Goal: Obtain resource: Download file/media

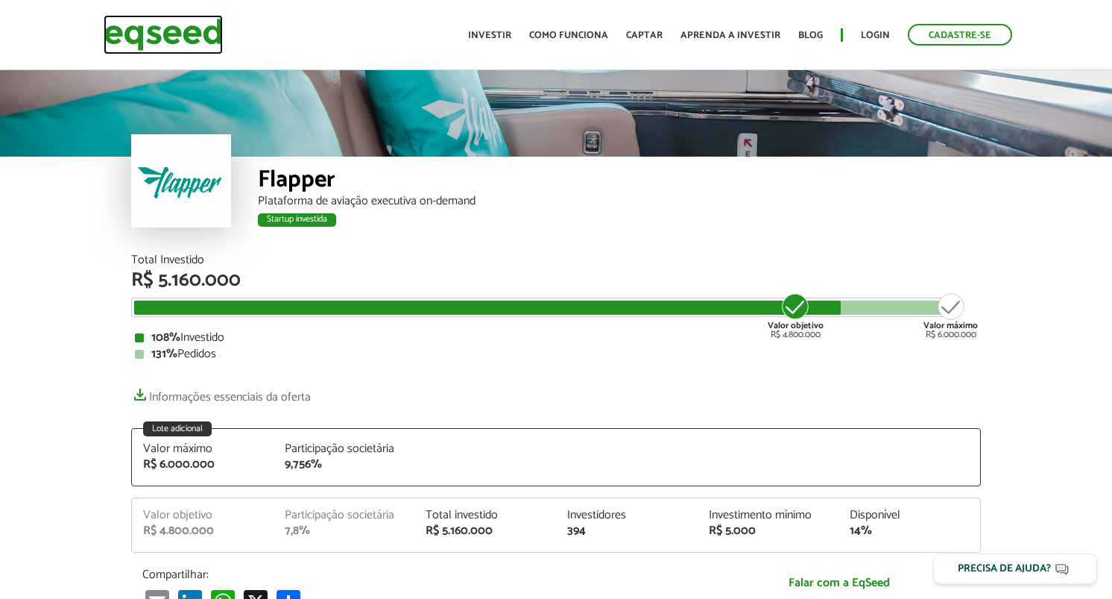
click at [163, 30] on img at bounding box center [163, 35] width 119 height 40
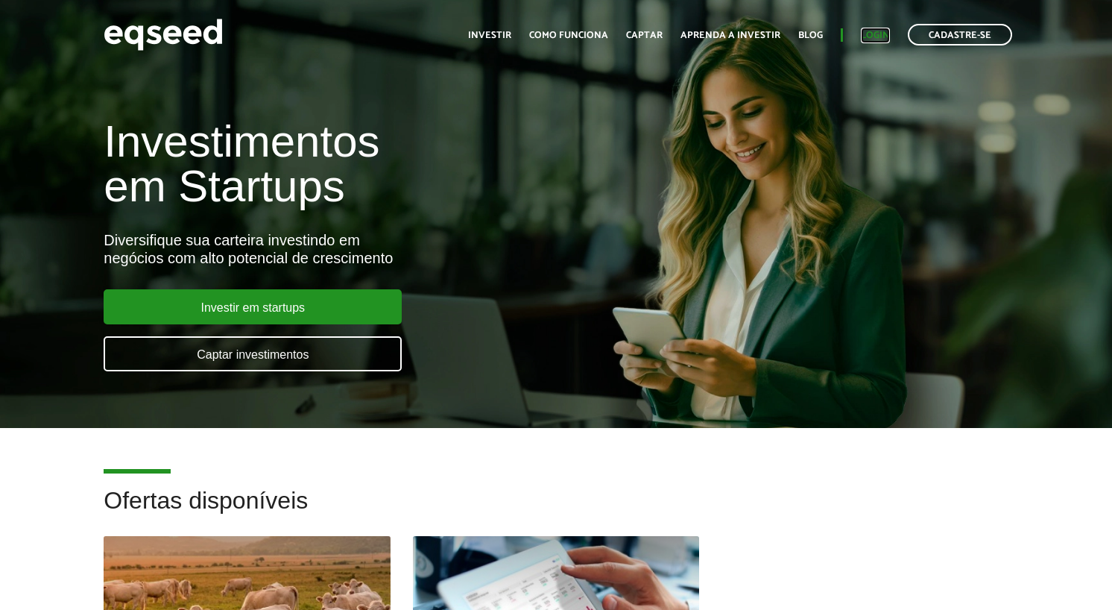
click at [880, 33] on link "Login" at bounding box center [875, 36] width 29 height 10
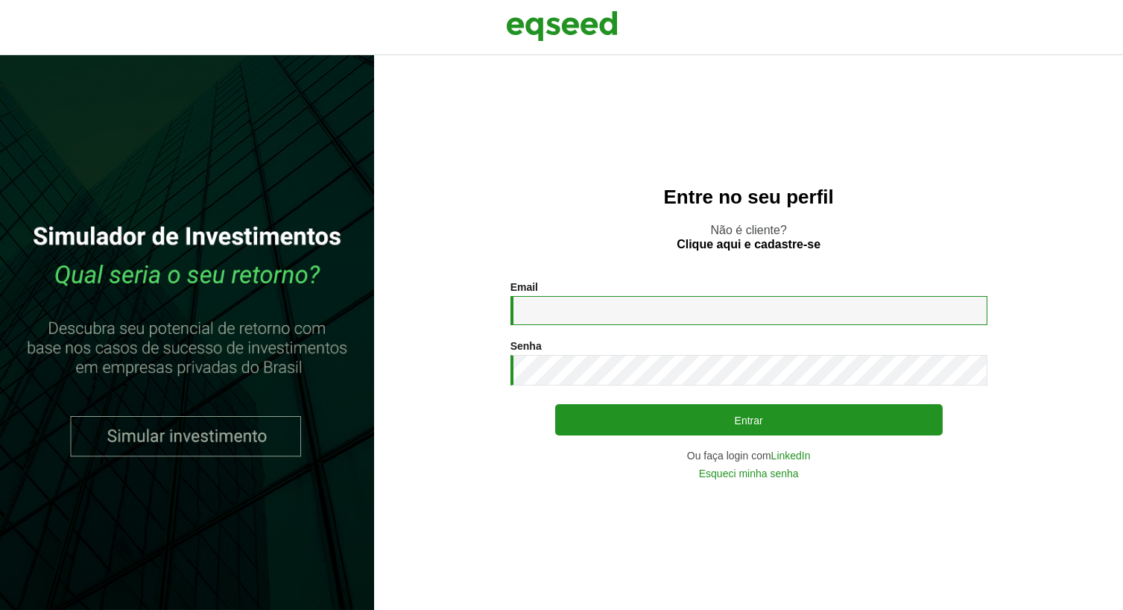
click at [617, 315] on input "Email *" at bounding box center [749, 310] width 477 height 29
type input "**********"
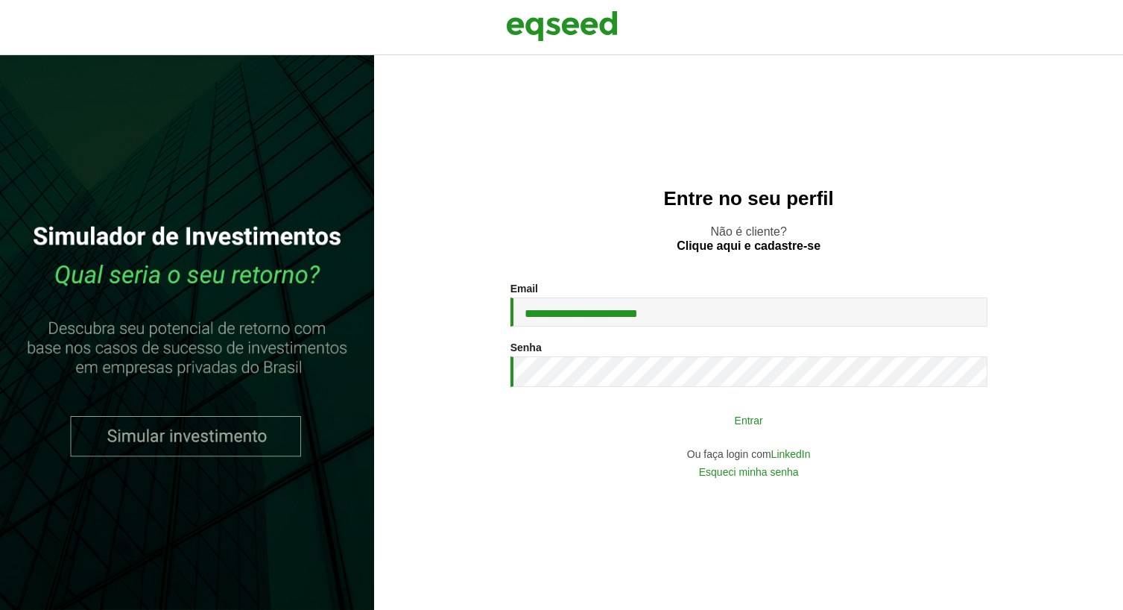
click at [763, 421] on button "Entrar" at bounding box center [749, 419] width 388 height 28
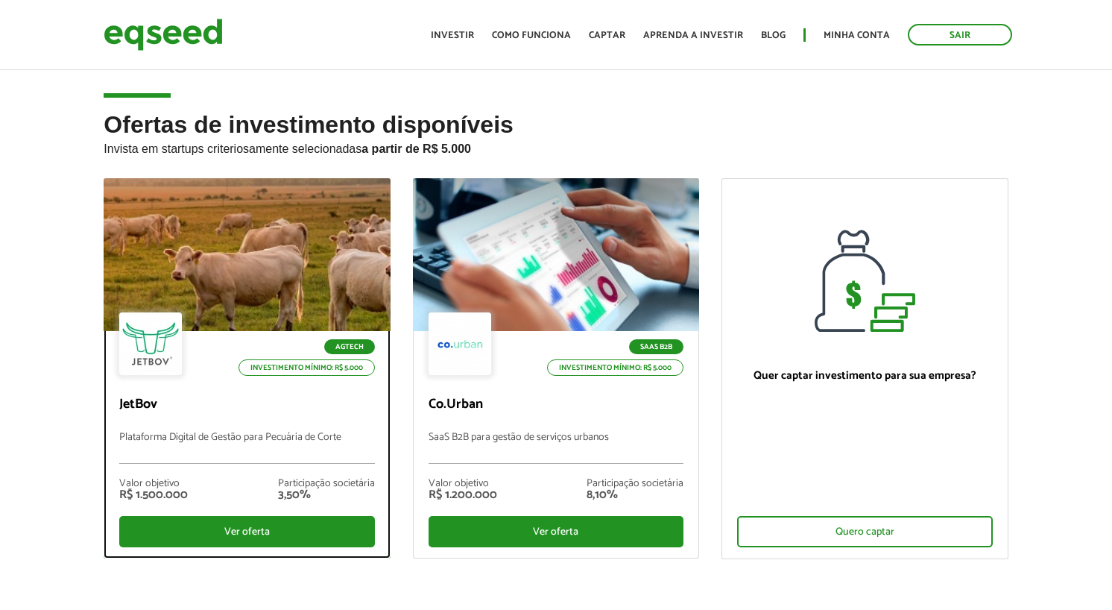
click at [294, 304] on div at bounding box center [247, 254] width 344 height 183
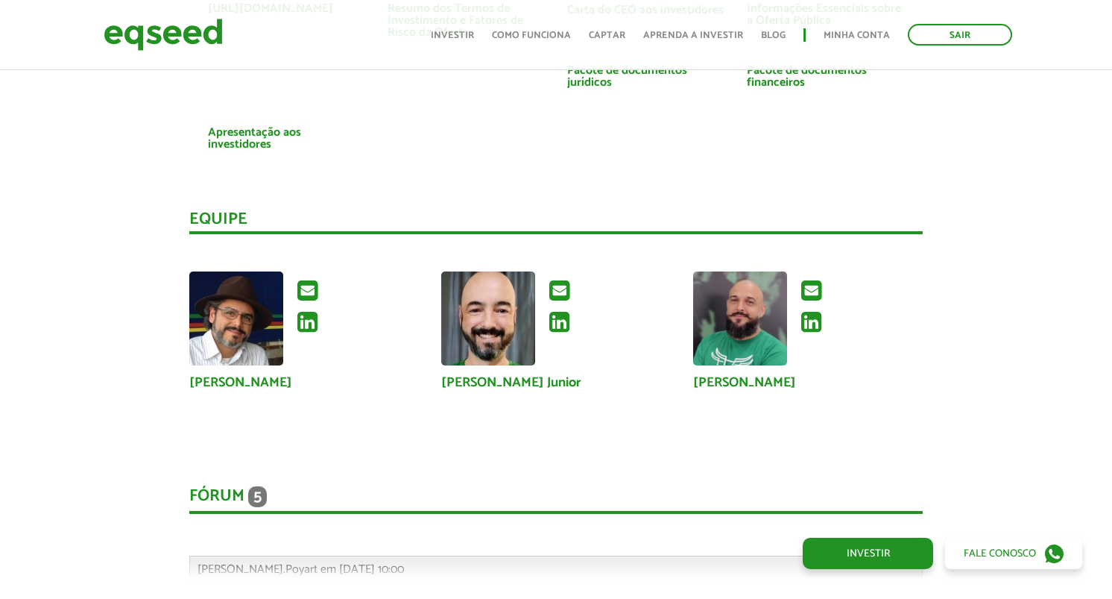
scroll to position [3213, 0]
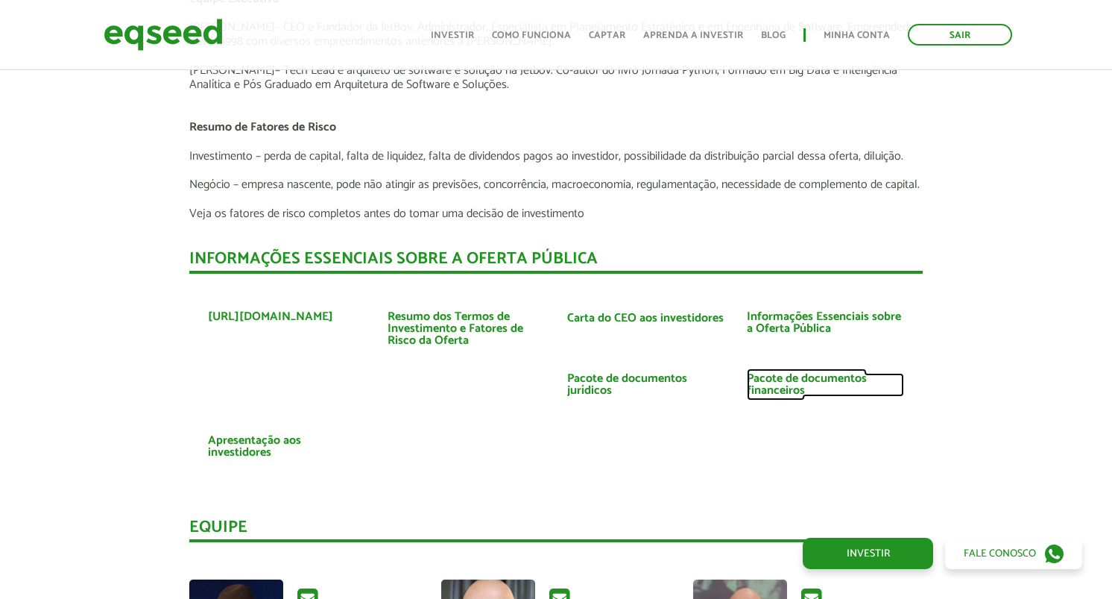
click at [785, 390] on link "Pacote de documentos financeiros" at bounding box center [825, 385] width 157 height 24
